Goal: Information Seeking & Learning: Learn about a topic

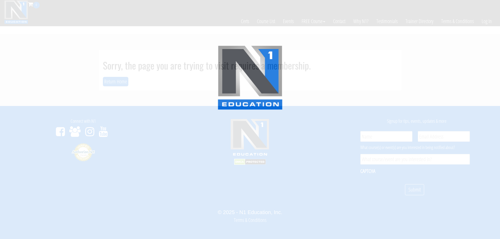
click at [224, 47] on img at bounding box center [251, 77] width 66 height 65
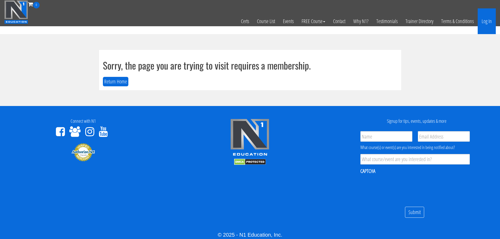
click at [487, 23] on link "Log In" at bounding box center [487, 21] width 18 height 26
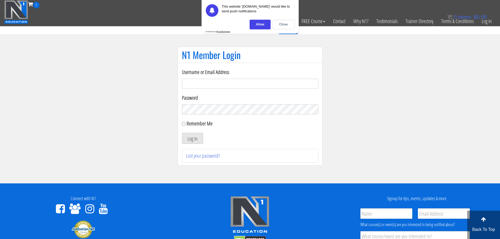
click at [293, 23] on div "Close" at bounding box center [284, 25] width 22 height 10
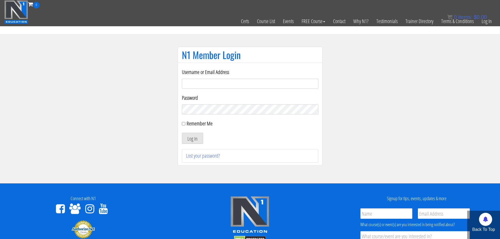
click at [291, 84] on input "Username or Email Address" at bounding box center [250, 84] width 137 height 10
type input "[EMAIL_ADDRESS][DOMAIN_NAME]"
click at [197, 139] on button "Log In" at bounding box center [192, 138] width 21 height 11
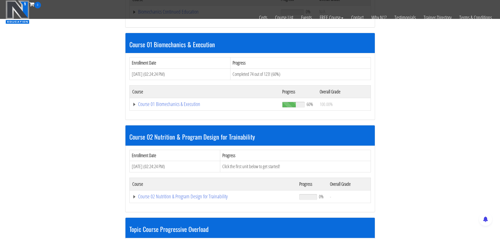
scroll to position [158, 0]
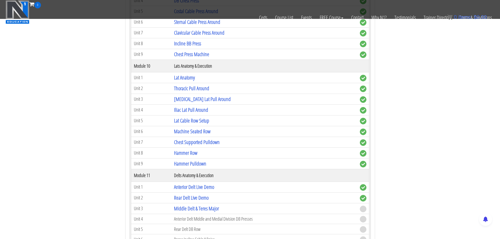
scroll to position [1130, 0]
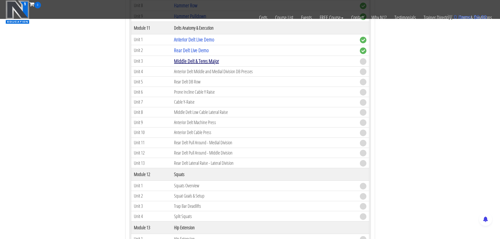
click at [213, 61] on link "Middle Delt & Teres Major" at bounding box center [196, 61] width 45 height 7
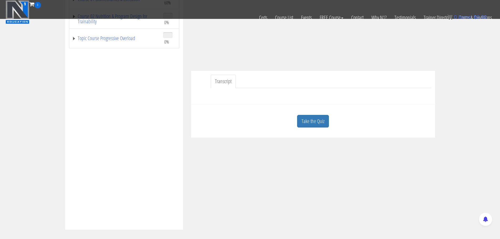
scroll to position [105, 0]
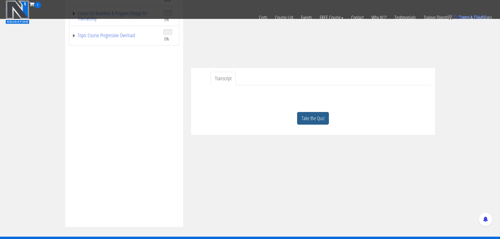
click at [309, 123] on link "Take the Quiz" at bounding box center [313, 118] width 32 height 13
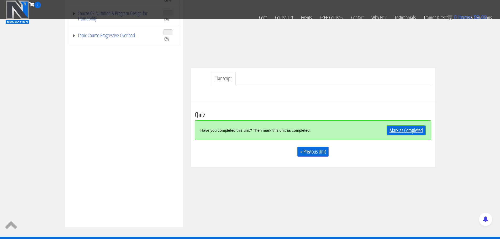
click at [395, 130] on link "Mark as Completed" at bounding box center [406, 131] width 39 height 10
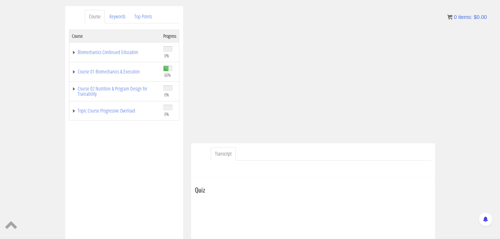
scroll to position [60, 0]
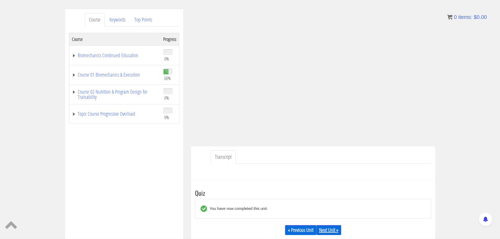
click at [334, 231] on link "Next Unit »" at bounding box center [329, 230] width 25 height 10
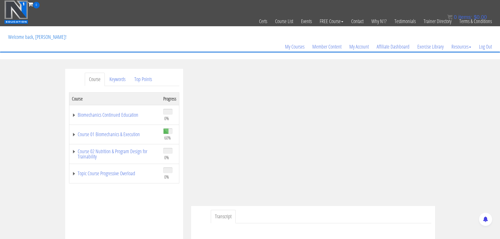
scroll to position [79, 0]
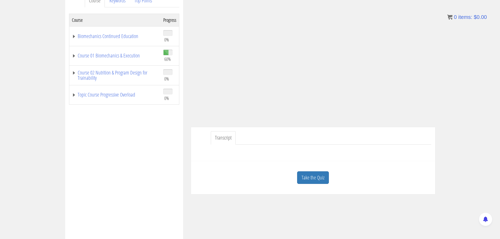
click at [306, 178] on link "Take the Quiz" at bounding box center [313, 178] width 32 height 13
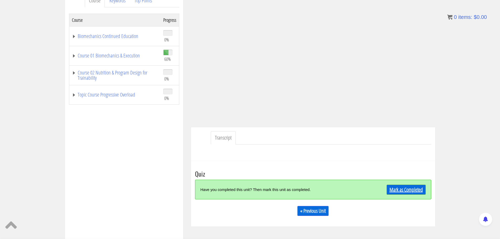
click at [412, 186] on link "Mark as Completed" at bounding box center [406, 190] width 39 height 10
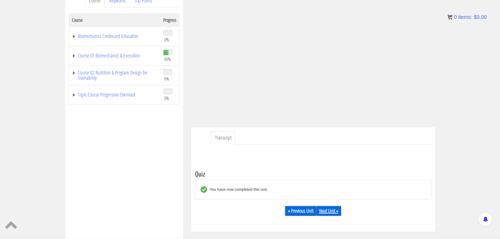
click at [331, 213] on link "Next Unit »" at bounding box center [329, 211] width 25 height 10
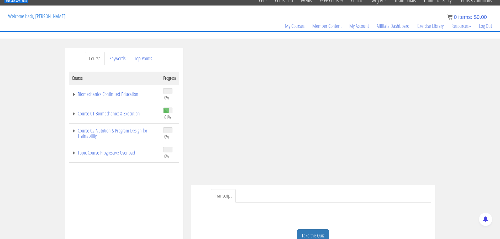
scroll to position [53, 0]
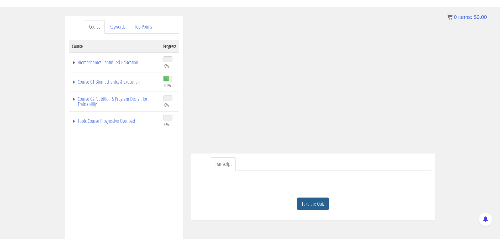
click at [310, 209] on link "Take the Quiz" at bounding box center [313, 204] width 32 height 13
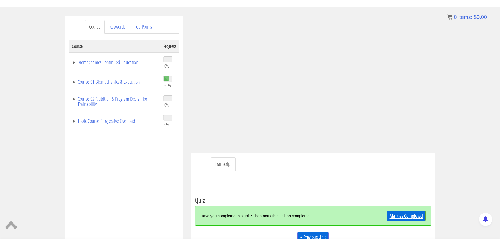
click at [412, 219] on link "Mark as Completed" at bounding box center [406, 216] width 39 height 10
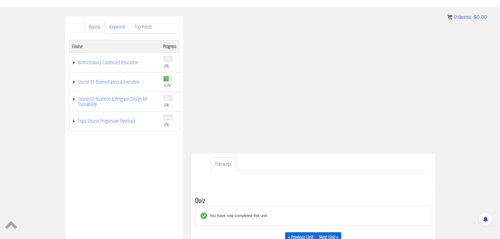
click at [333, 236] on link "Next Unit »" at bounding box center [329, 237] width 25 height 10
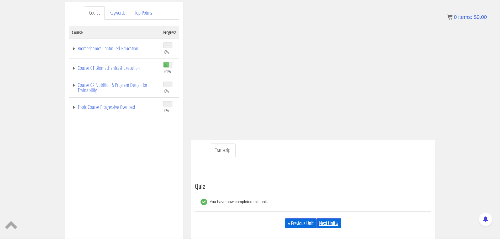
scroll to position [79, 0]
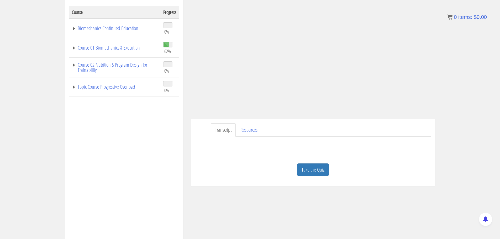
scroll to position [105, 0]
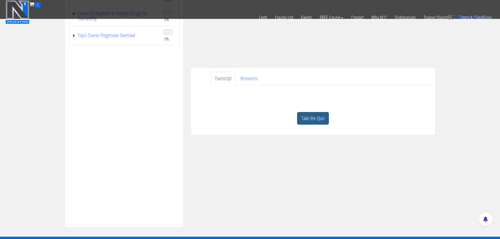
click at [308, 120] on link "Take the Quiz" at bounding box center [313, 118] width 32 height 13
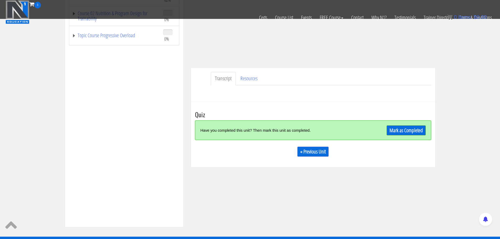
click at [426, 131] on div "Have you completed this unit? Then mark this unit as completed. Mark as Complet…" at bounding box center [313, 131] width 236 height 20
click at [417, 128] on link "Mark as Completed" at bounding box center [406, 131] width 39 height 10
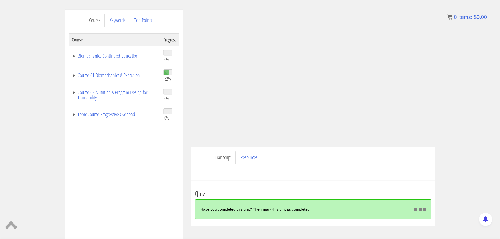
scroll to position [60, 0]
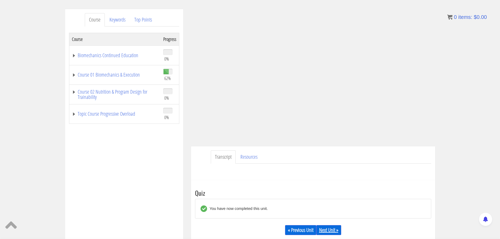
click at [334, 233] on link "Next Unit »" at bounding box center [329, 230] width 25 height 10
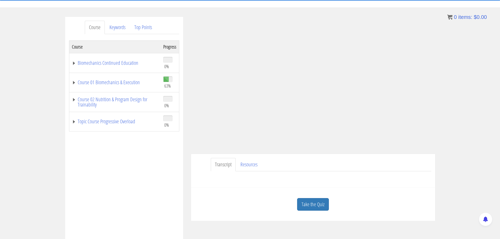
scroll to position [53, 0]
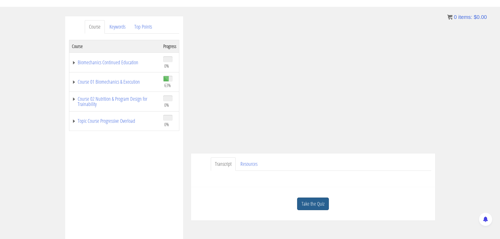
click at [319, 203] on link "Take the Quiz" at bounding box center [313, 204] width 32 height 13
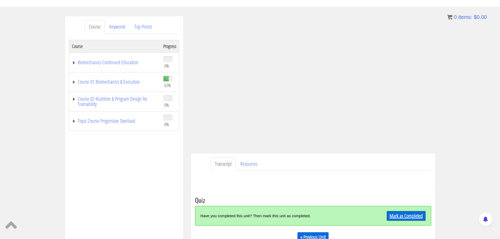
click at [411, 215] on link "Mark as Completed" at bounding box center [406, 216] width 39 height 10
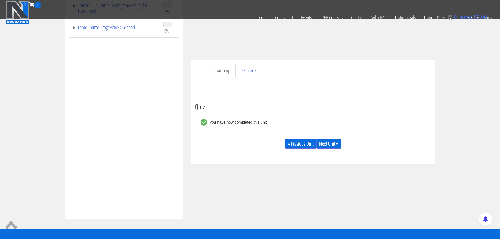
scroll to position [131, 0]
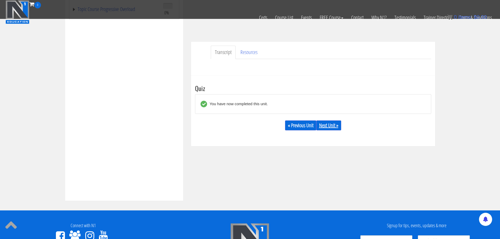
click at [331, 123] on link "Next Unit »" at bounding box center [329, 126] width 25 height 10
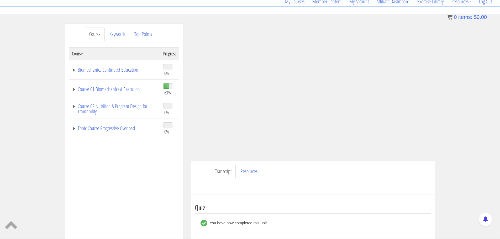
scroll to position [29, 0]
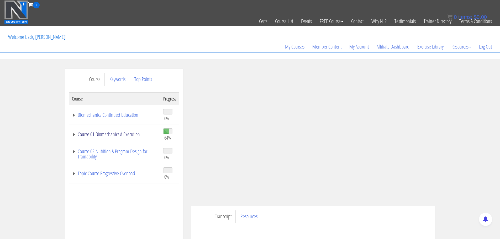
click at [72, 133] on link "Course 01 Biomechanics & Execution" at bounding box center [115, 134] width 86 height 5
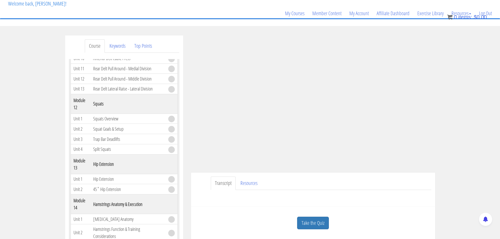
scroll to position [79, 0]
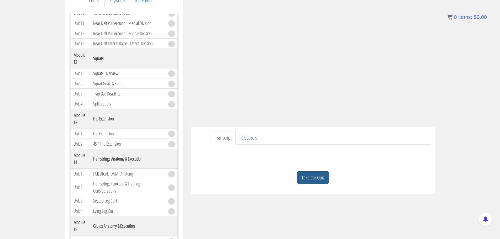
click at [311, 180] on link "Take the Quiz" at bounding box center [313, 178] width 32 height 13
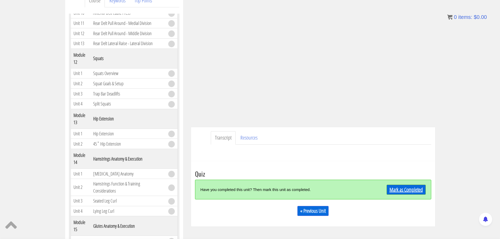
click at [412, 190] on link "Mark as Completed" at bounding box center [406, 190] width 39 height 10
